Goal: Task Accomplishment & Management: Complete application form

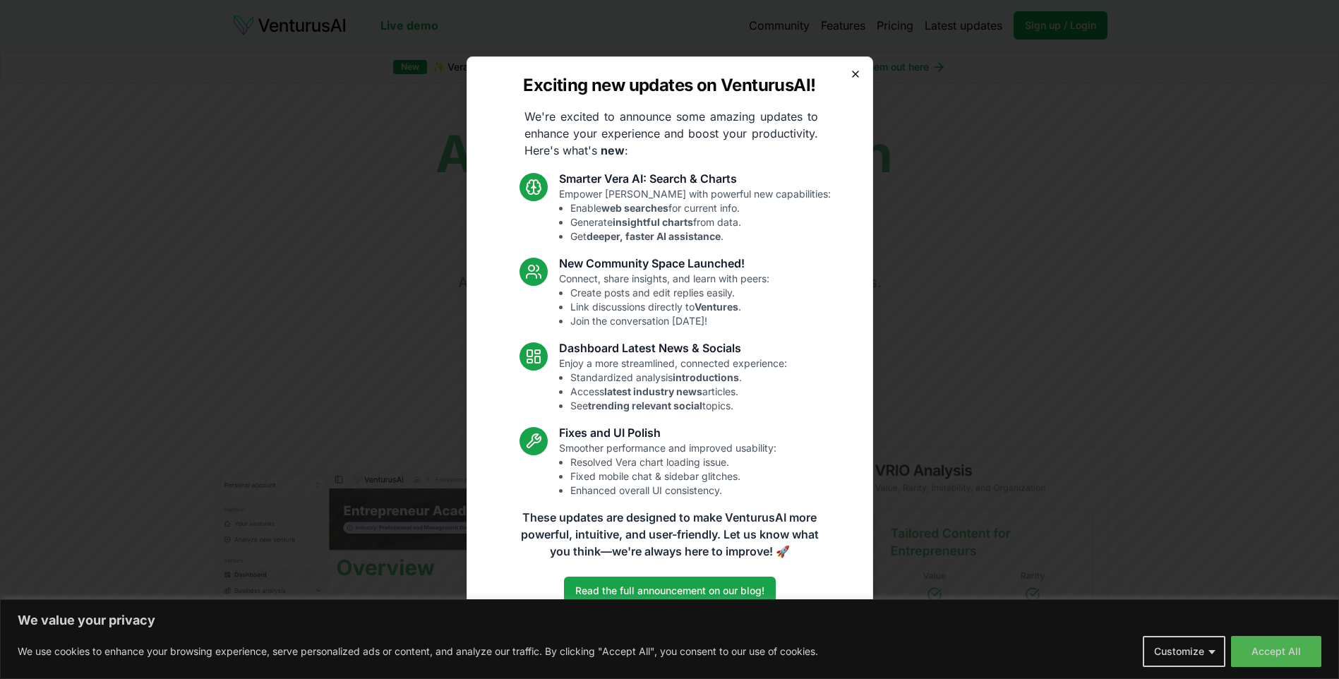
click at [860, 71] on icon "button" at bounding box center [855, 73] width 11 height 11
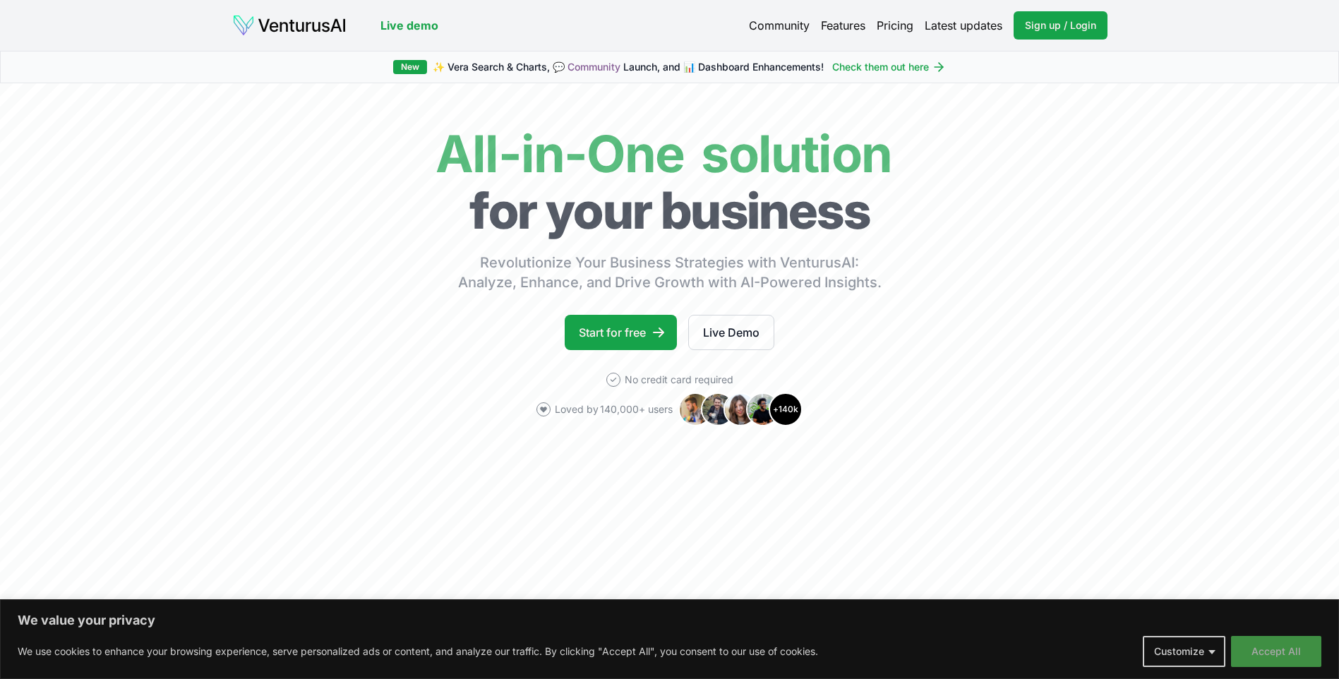
click at [1293, 647] on button "Accept All" at bounding box center [1276, 651] width 90 height 31
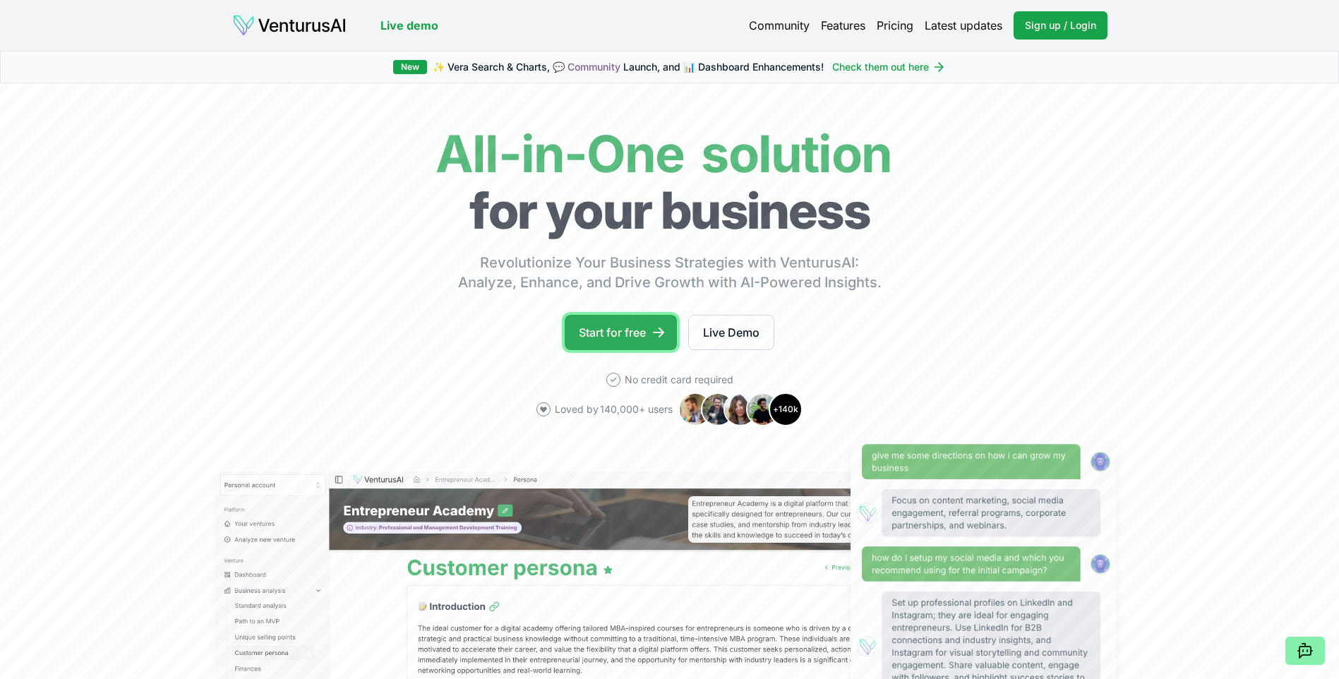
click at [635, 330] on link "Start for free" at bounding box center [621, 332] width 112 height 35
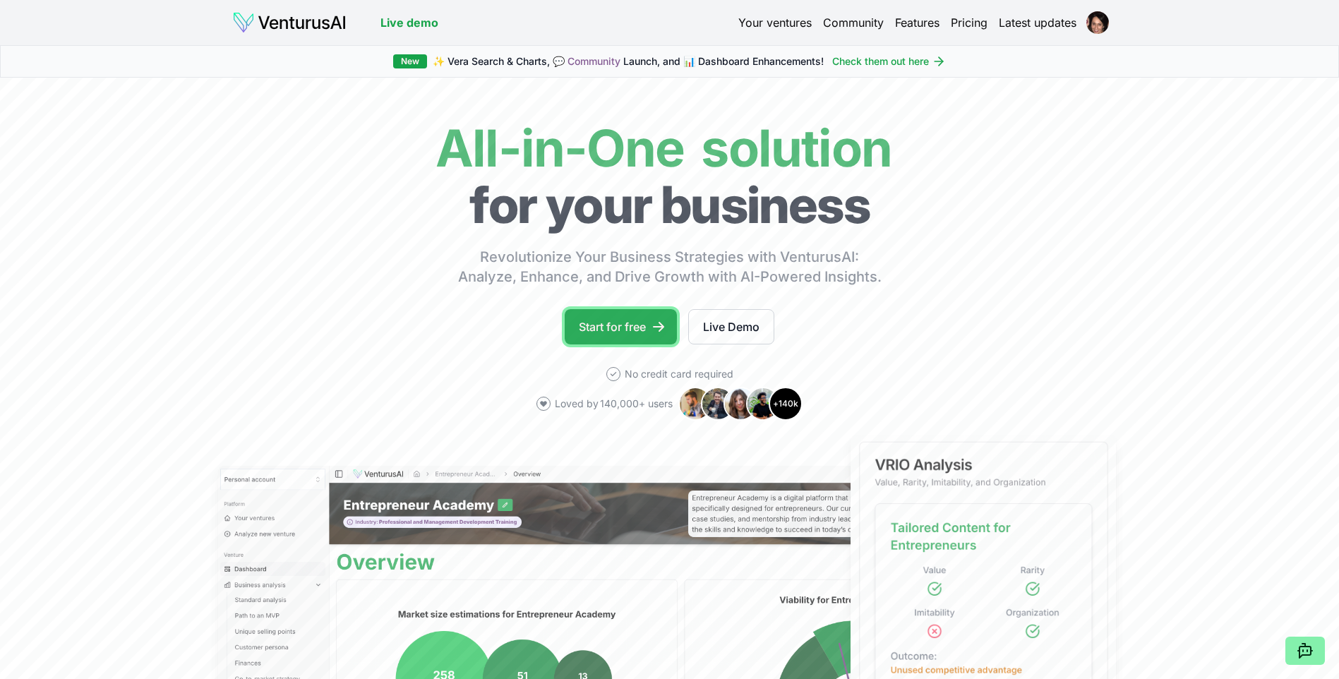
click at [599, 328] on link "Start for free" at bounding box center [621, 326] width 112 height 35
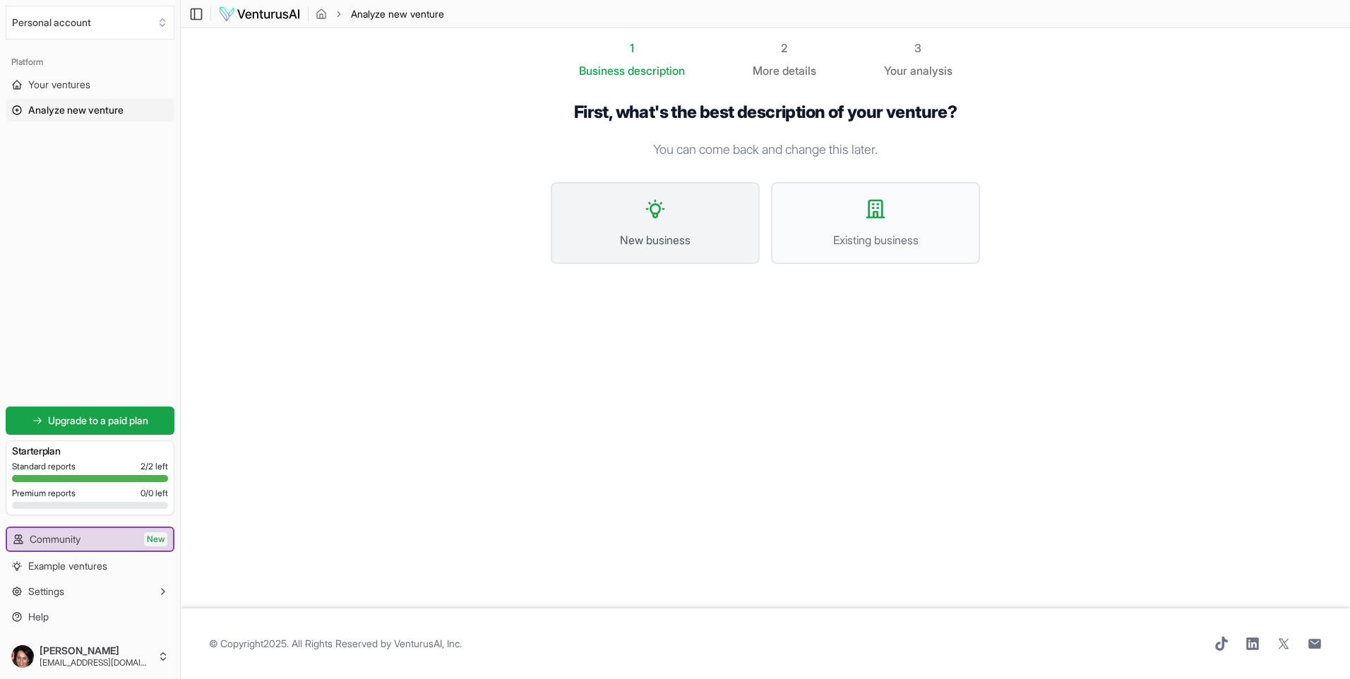
click at [645, 235] on span "New business" at bounding box center [655, 240] width 178 height 17
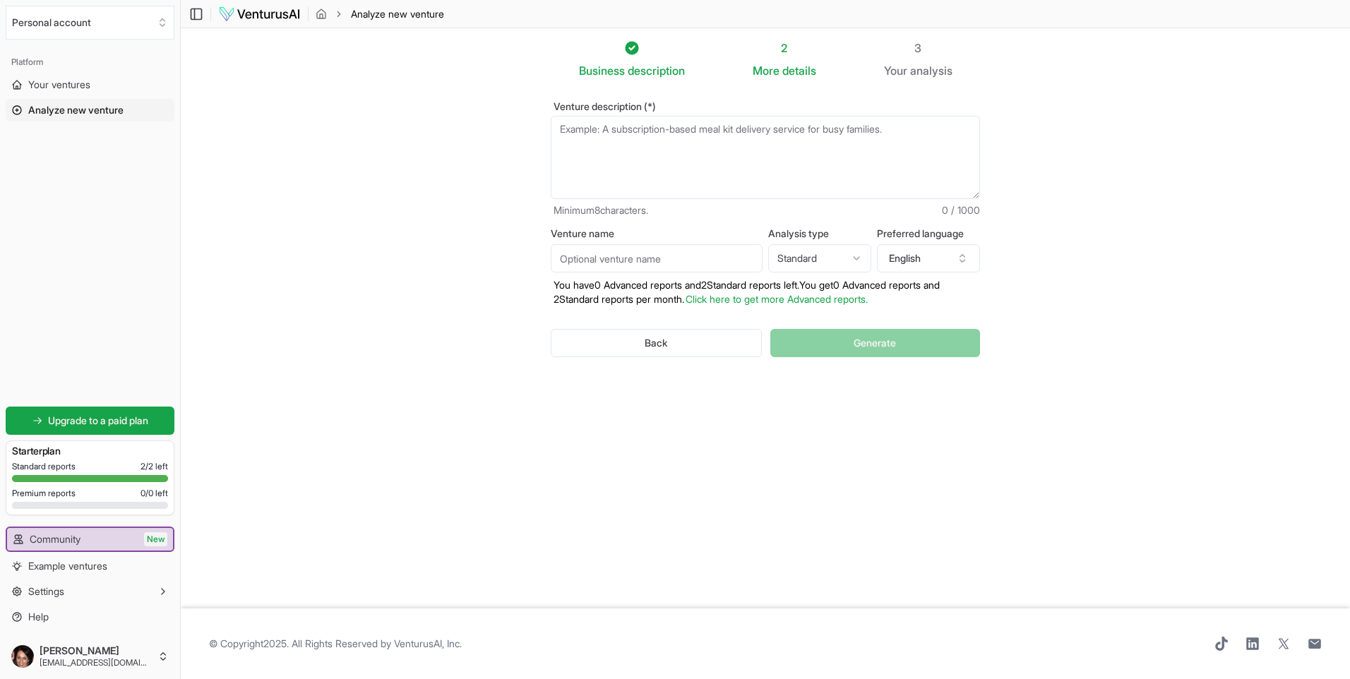
click at [574, 131] on textarea "Venture description (*)" at bounding box center [765, 157] width 429 height 83
type textarea "Party bus, shuttle service for sports teams and large groups."
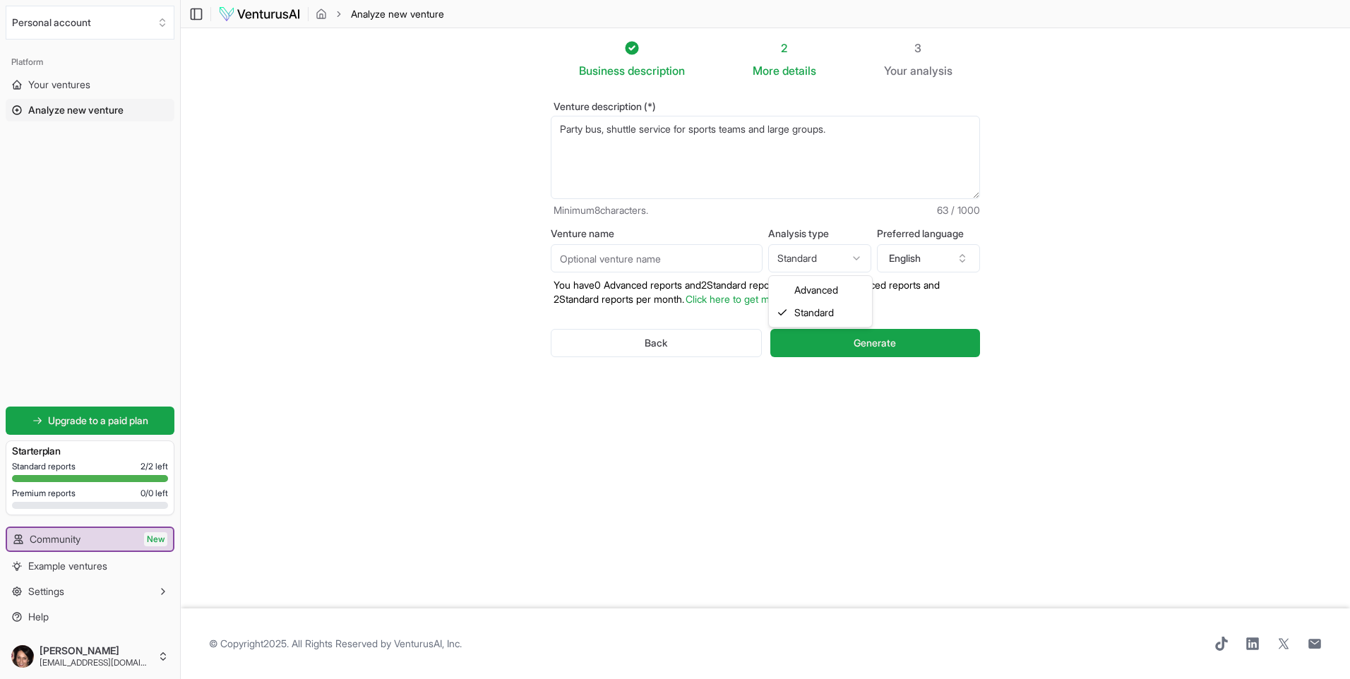
click at [788, 258] on html "We value your privacy We use cookies to enhance your browsing experience, serve…" at bounding box center [675, 339] width 1350 height 679
click at [798, 252] on html "We value your privacy We use cookies to enhance your browsing experience, serve…" at bounding box center [675, 339] width 1350 height 679
click at [613, 260] on input "Venture name" at bounding box center [657, 258] width 212 height 28
type input "Party Bus"
click at [869, 340] on span "Generate" at bounding box center [874, 343] width 42 height 14
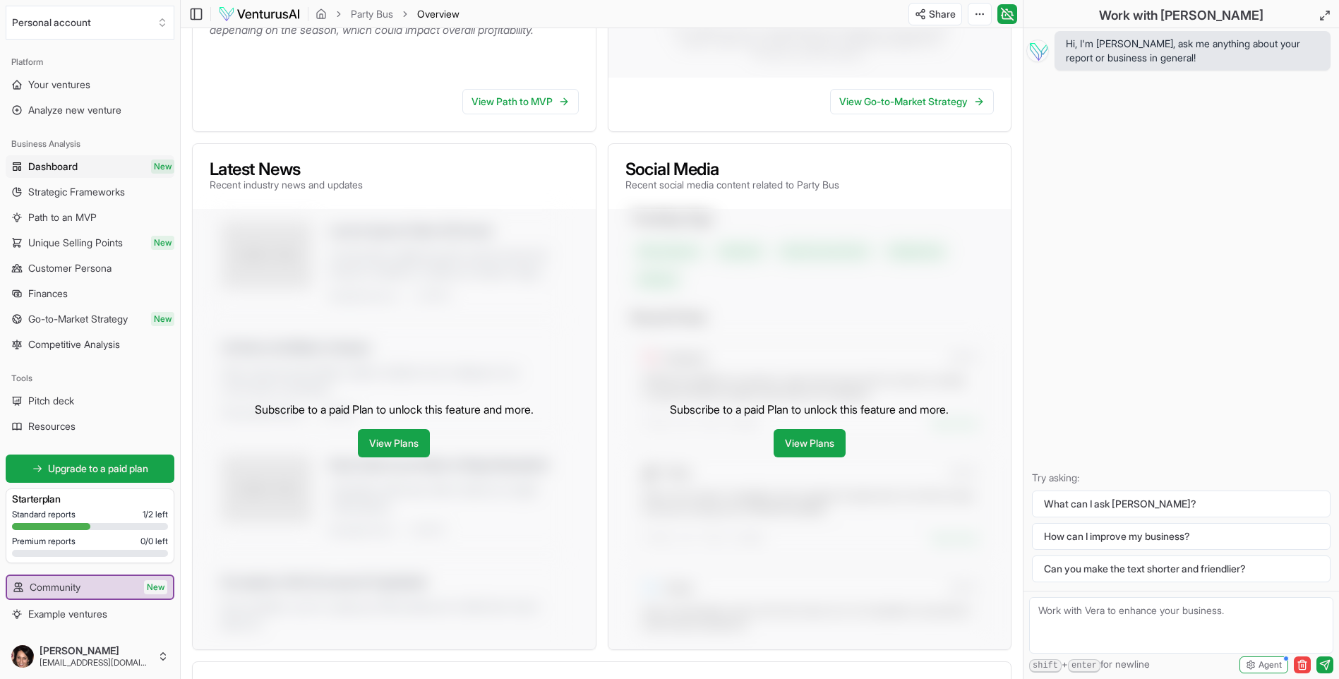
scroll to position [320, 0]
